Goal: Transaction & Acquisition: Purchase product/service

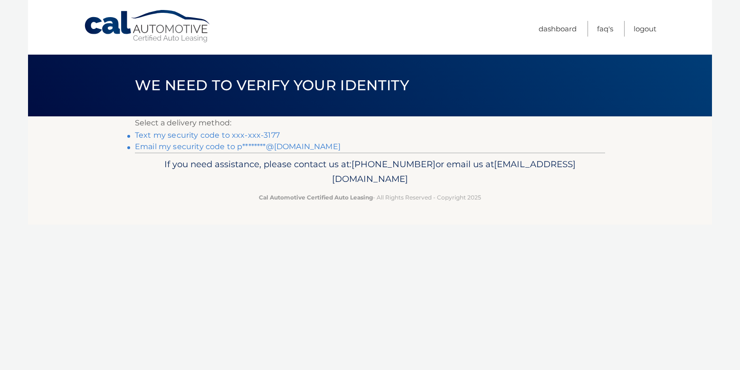
click at [204, 137] on link "Text my security code to xxx-xxx-3177" at bounding box center [207, 135] width 145 height 9
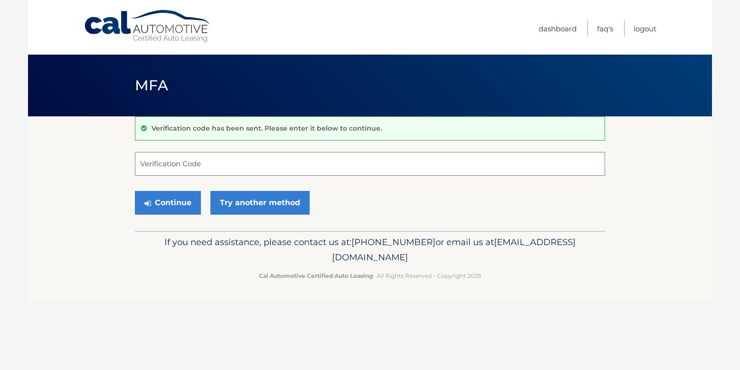
click at [222, 167] on input "Verification Code" at bounding box center [370, 164] width 470 height 24
type input "136775"
click at [171, 199] on button "Continue" at bounding box center [168, 203] width 66 height 24
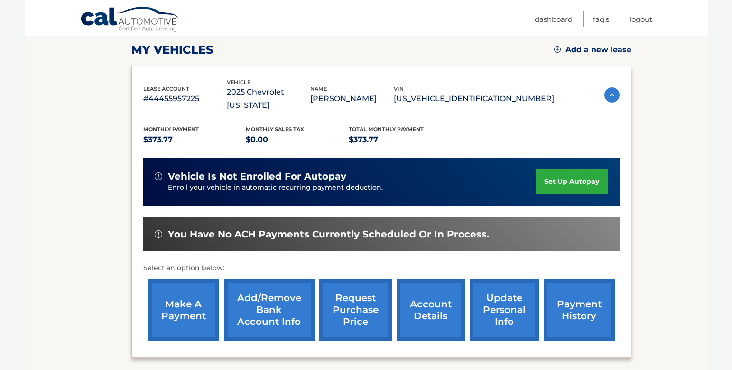
scroll to position [142, 0]
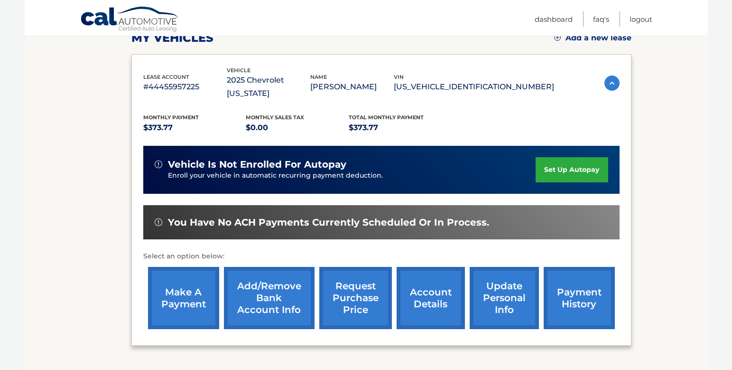
click at [180, 279] on link "make a payment" at bounding box center [183, 298] width 71 height 62
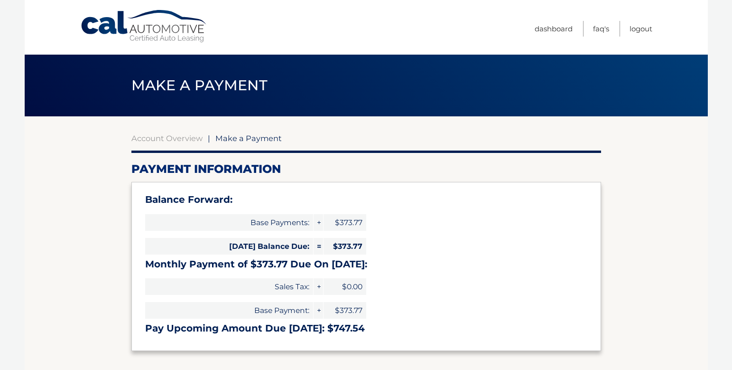
select select "YjA5YmE3ODAtYjhiMC00Mjg2LThlODktMTA5NDMyZmE2Njky"
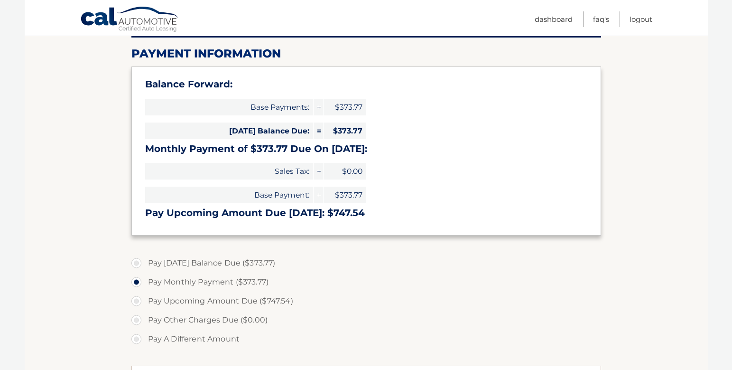
scroll to position [142, 0]
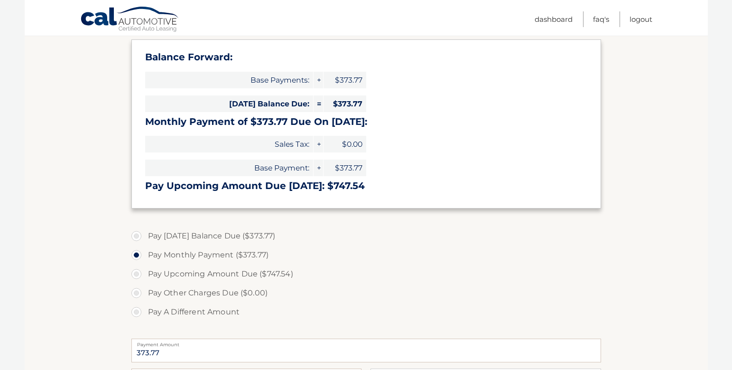
click at [136, 236] on label "Pay [DATE] Balance Due ($373.77)" at bounding box center [366, 235] width 470 height 19
click at [136, 236] on input "Pay [DATE] Balance Due ($373.77)" at bounding box center [139, 233] width 9 height 15
radio input "true"
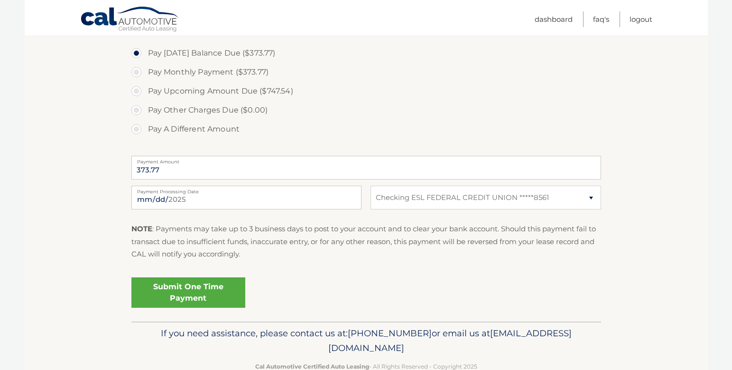
scroll to position [332, 0]
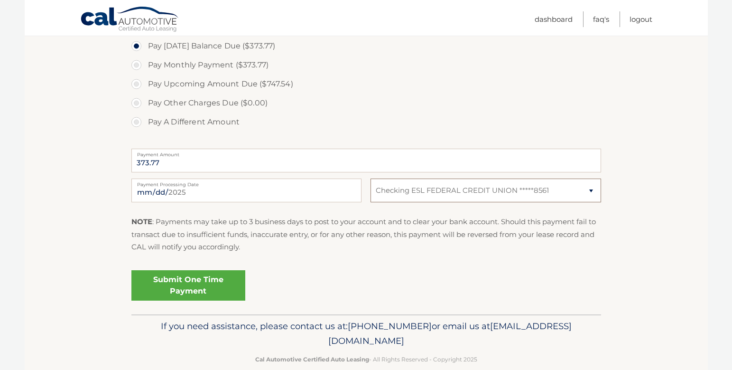
click at [593, 193] on select "Select Bank Account Checking ESL FEDERAL CREDIT UNION *****8561" at bounding box center [486, 190] width 230 height 24
select select
click at [371, 178] on select "Select Bank Account Checking ESL FEDERAL CREDIT UNION *****8561" at bounding box center [486, 190] width 230 height 24
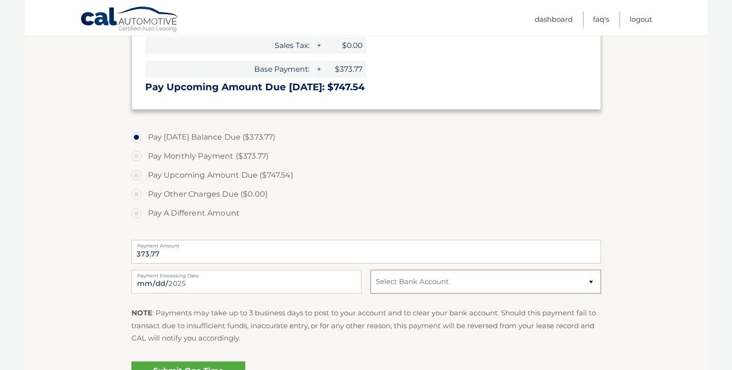
scroll to position [349, 0]
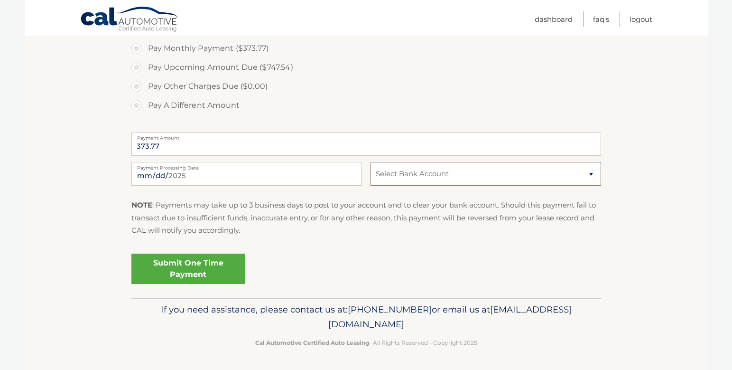
click at [441, 175] on select "Select Bank Account Checking ESL FEDERAL CREDIT UNION *****8561" at bounding box center [486, 174] width 230 height 24
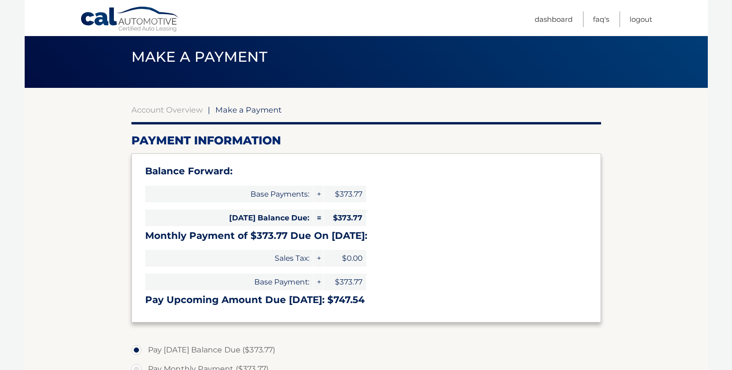
scroll to position [0, 0]
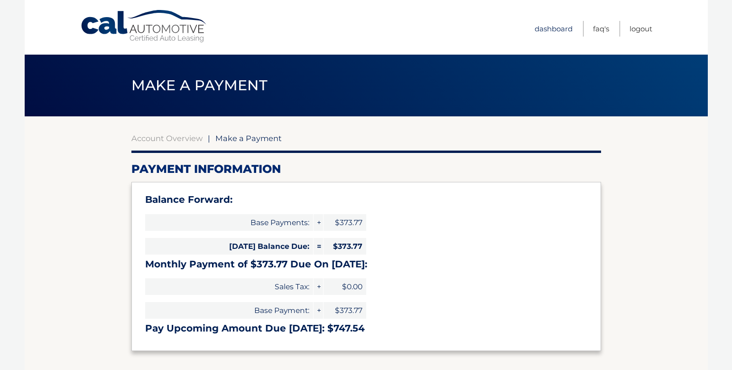
click at [555, 28] on link "Dashboard" at bounding box center [554, 29] width 38 height 16
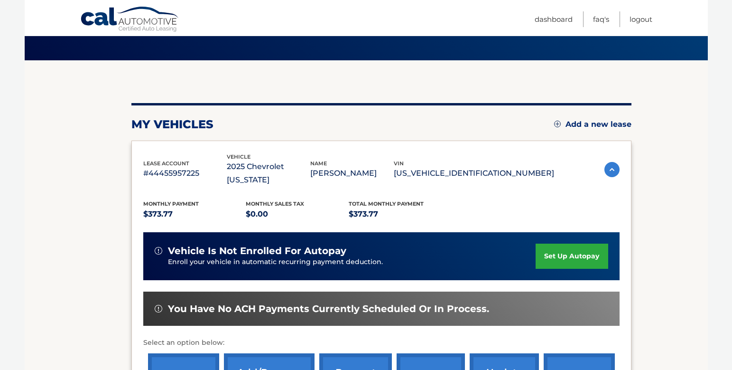
scroll to position [142, 0]
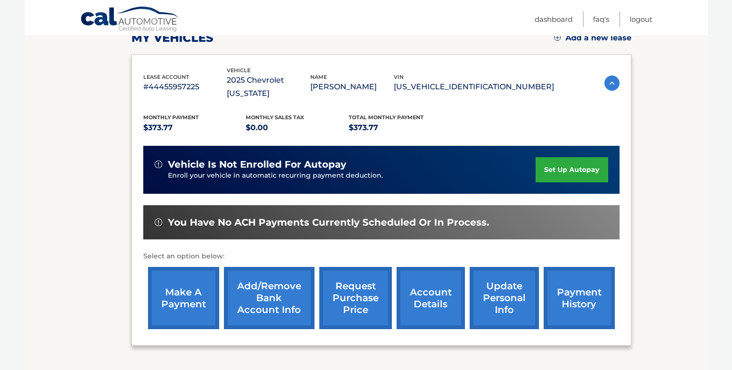
click at [270, 293] on link "Add/Remove bank account info" at bounding box center [269, 298] width 91 height 62
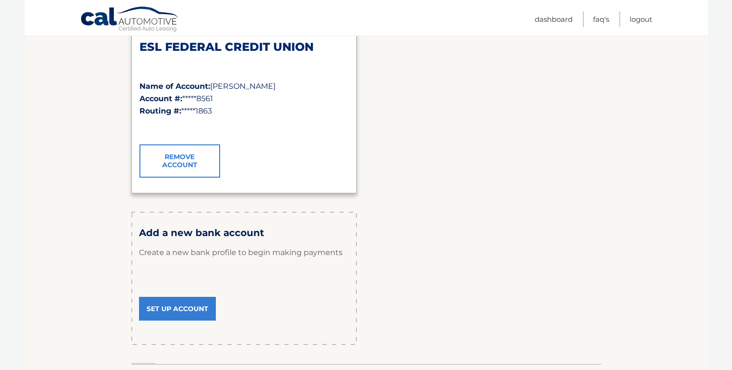
scroll to position [233, 0]
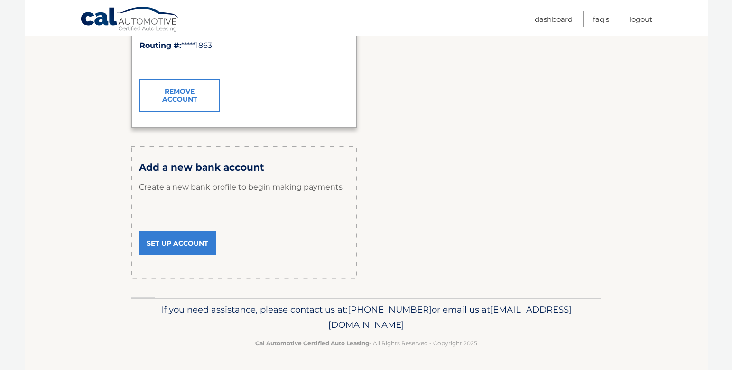
click at [188, 240] on link "Set Up Account" at bounding box center [177, 243] width 77 height 24
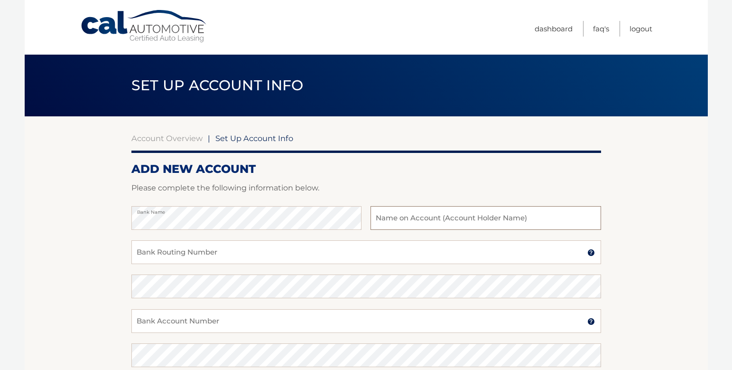
click at [448, 215] on input "text" at bounding box center [486, 218] width 230 height 24
type input "[PERSON_NAME]"
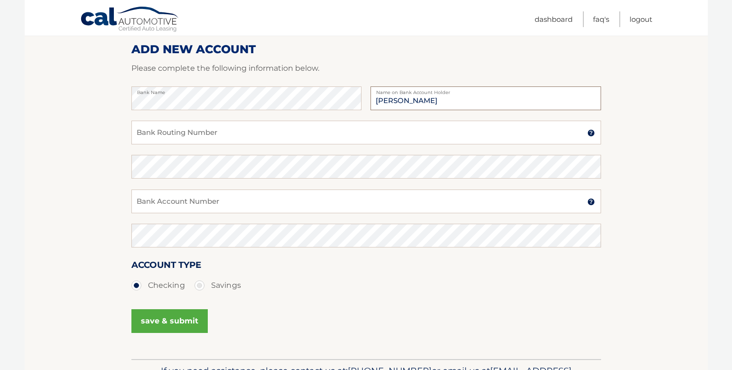
scroll to position [142, 0]
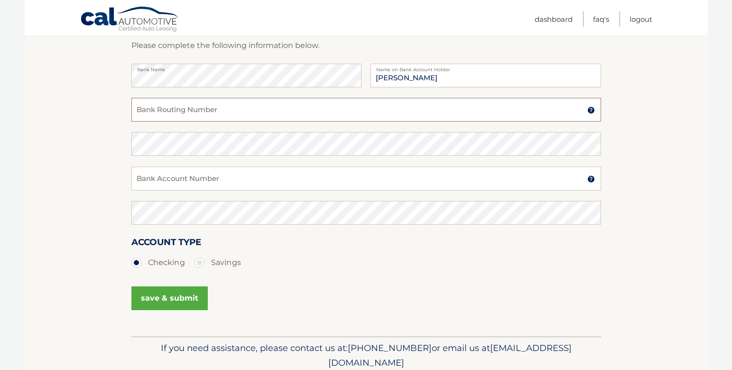
click at [248, 111] on input "Bank Routing Number" at bounding box center [366, 110] width 470 height 24
click at [236, 179] on input "Bank Account Number" at bounding box center [366, 179] width 470 height 24
type input "0006239540"
click at [247, 113] on input "Bank Routing Number" at bounding box center [366, 110] width 470 height 24
type input "222381918"
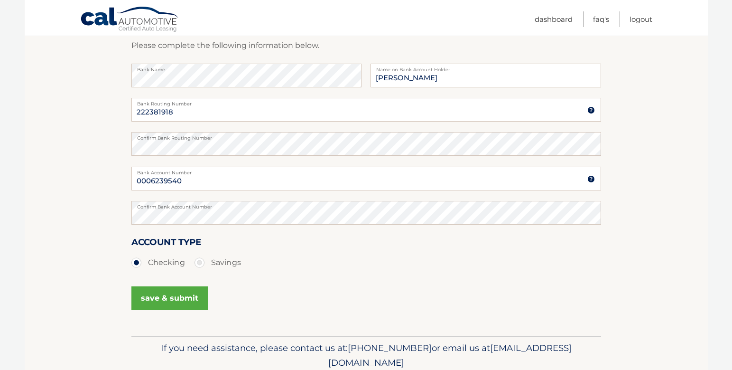
click at [77, 264] on section "Account Overview | Set Up Account Info ADD NEW ACCOUNT Please complete the foll…" at bounding box center [367, 155] width 684 height 362
click at [311, 300] on div "save & submit" at bounding box center [366, 303] width 470 height 43
click at [169, 299] on button "save & submit" at bounding box center [169, 298] width 76 height 24
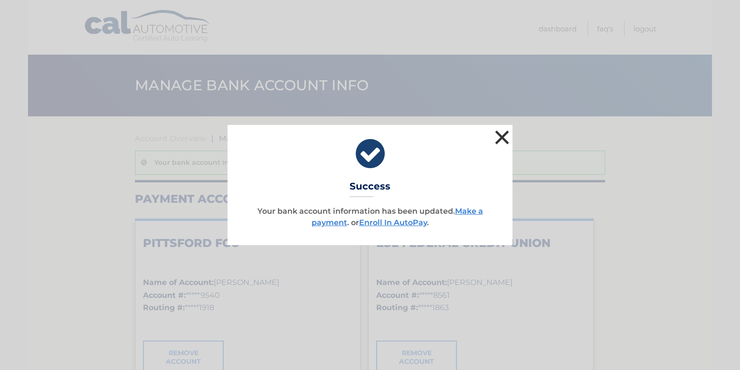
click at [501, 136] on button "×" at bounding box center [501, 137] width 19 height 19
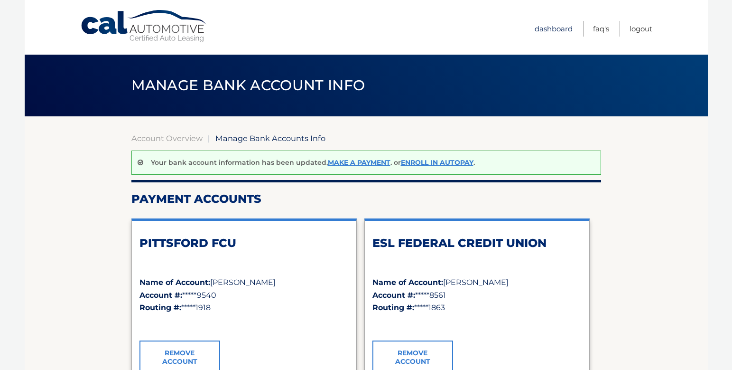
click at [558, 29] on link "Dashboard" at bounding box center [554, 29] width 38 height 16
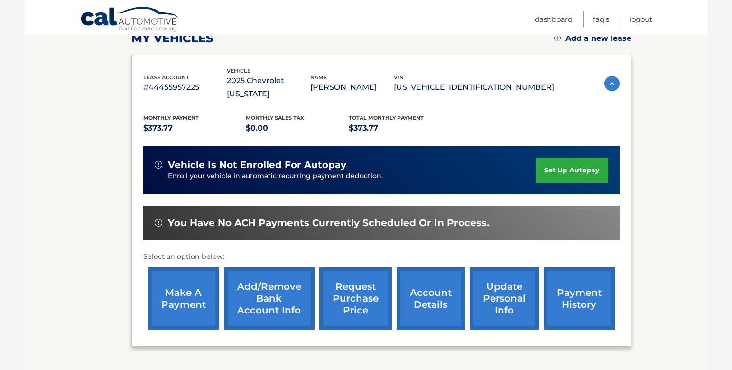
scroll to position [142, 0]
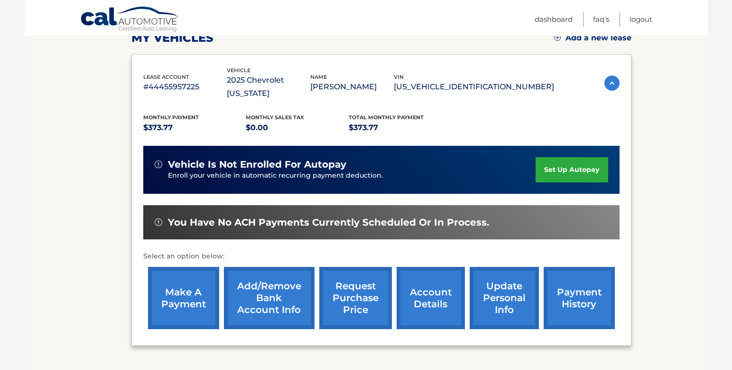
click at [192, 283] on link "make a payment" at bounding box center [183, 298] width 71 height 62
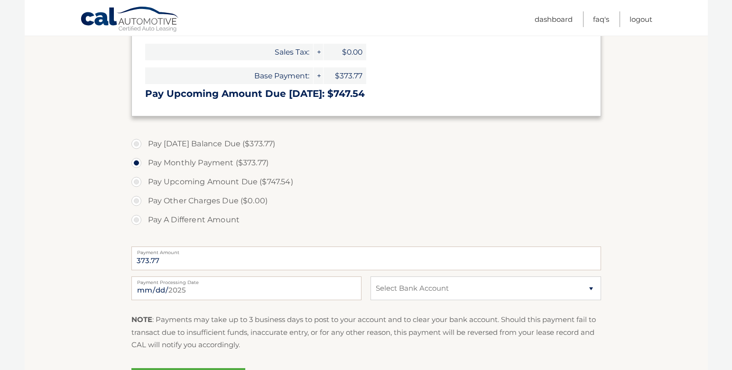
scroll to position [237, 0]
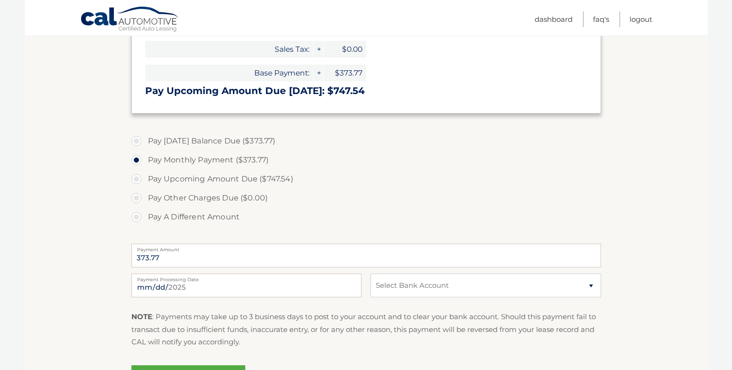
click at [136, 140] on label "Pay [DATE] Balance Due ($373.77)" at bounding box center [366, 140] width 470 height 19
click at [136, 140] on input "Pay Today's Balance Due ($373.77)" at bounding box center [139, 138] width 9 height 15
radio input "true"
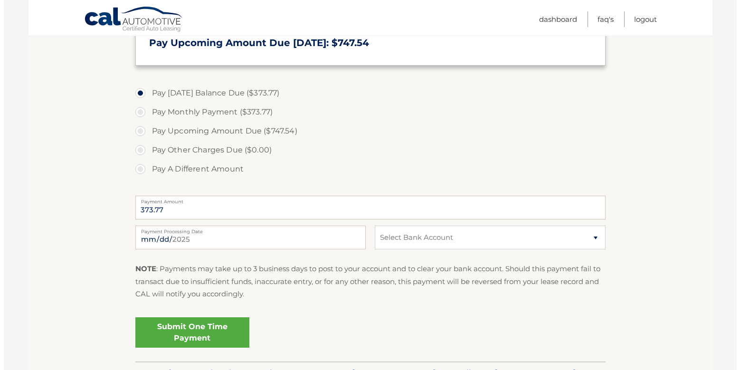
scroll to position [332, 0]
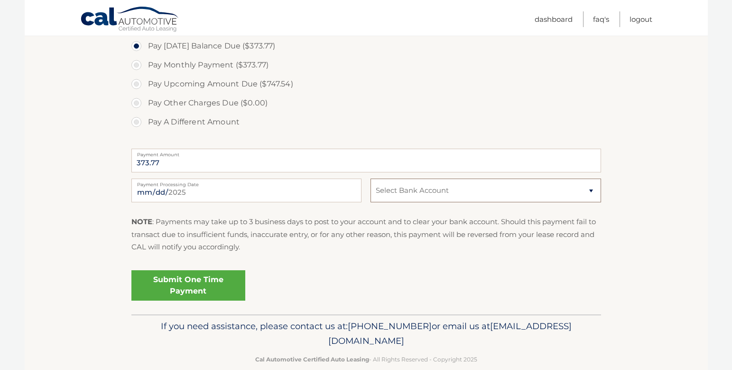
click at [460, 189] on select "Select Bank Account Checking PITTSFORD FCU *****9540 Checking ESL FEDERAL CREDI…" at bounding box center [486, 190] width 230 height 24
select select "NTAyMDljNjUtZWQyNS00YjFlLWExODMtNDZhODE5NWQ5NjAx"
click at [371, 178] on select "Select Bank Account Checking PITTSFORD FCU *****9540 Checking ESL FEDERAL CREDI…" at bounding box center [486, 190] width 230 height 24
click at [213, 282] on link "Submit One Time Payment" at bounding box center [188, 285] width 114 height 30
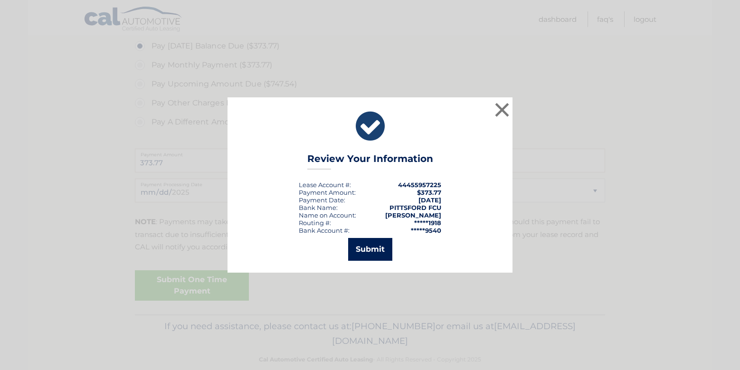
click at [368, 250] on button "Submit" at bounding box center [370, 249] width 44 height 23
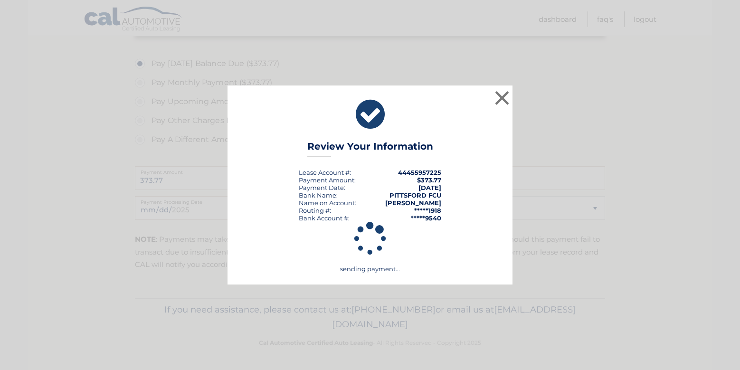
scroll to position [315, 0]
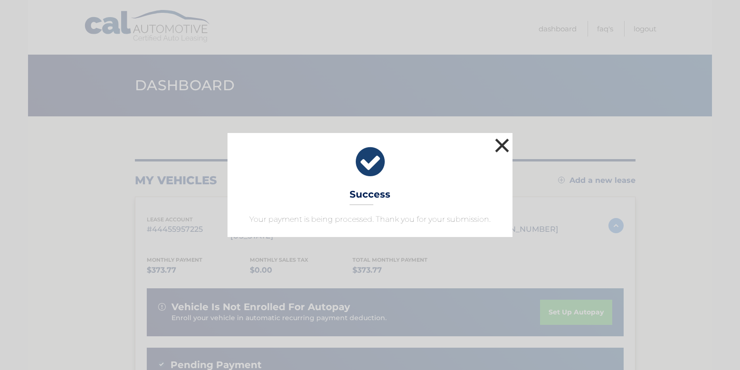
click at [505, 145] on button "×" at bounding box center [501, 145] width 19 height 19
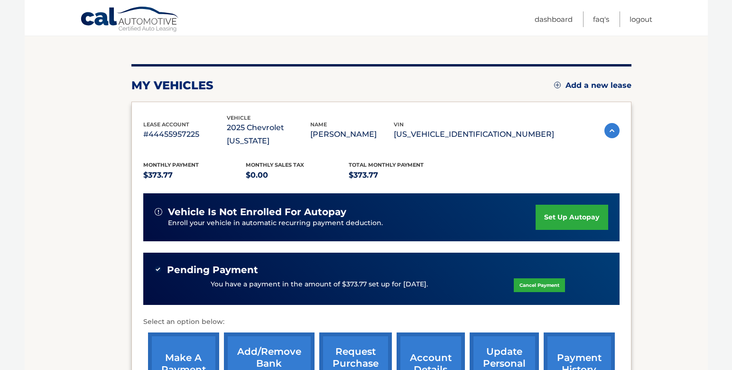
scroll to position [142, 0]
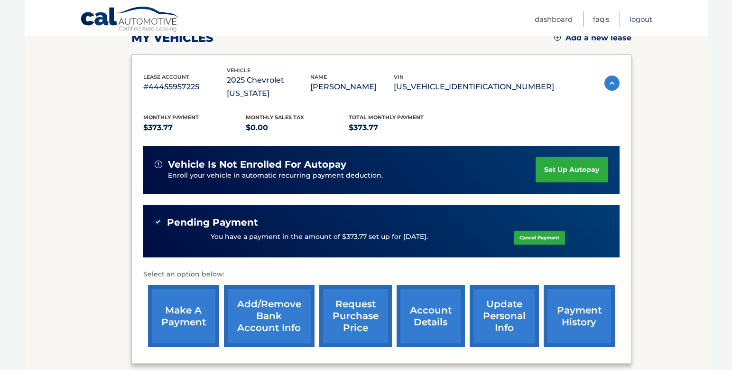
click at [643, 19] on link "Logout" at bounding box center [641, 19] width 23 height 16
